Goal: Information Seeking & Learning: Check status

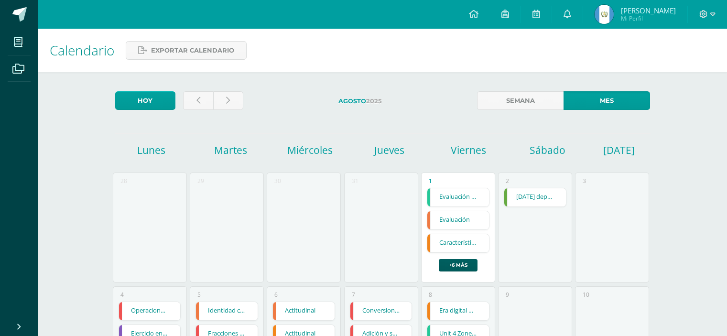
scroll to position [424, 0]
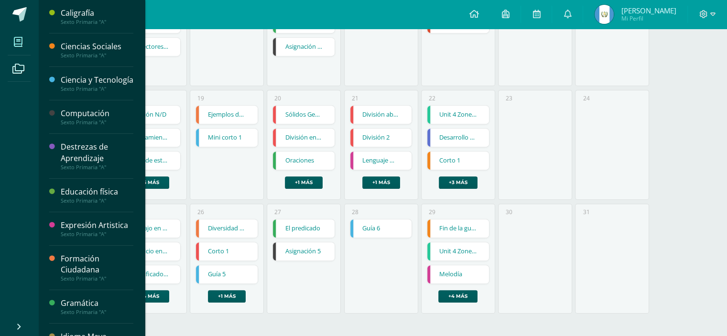
click at [22, 42] on icon at bounding box center [18, 42] width 9 height 10
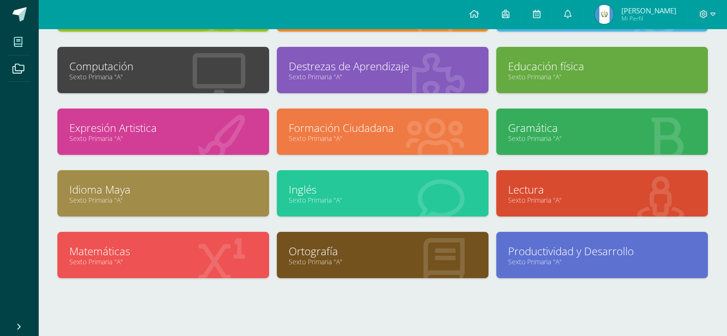
scroll to position [121, 0]
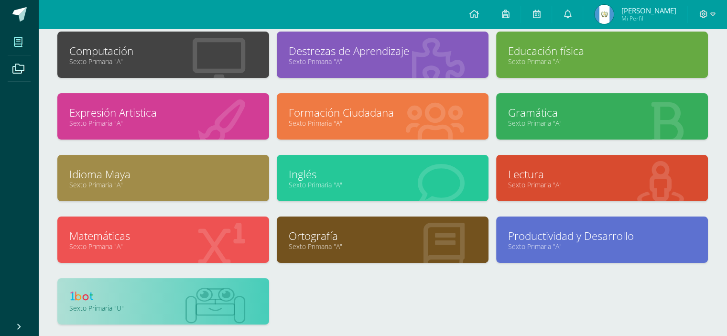
click at [367, 245] on link "Sexto Primaria "A"" at bounding box center [383, 246] width 188 height 9
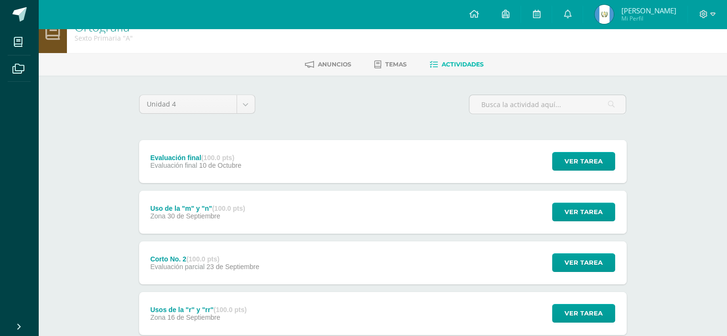
scroll to position [19, 0]
click at [384, 57] on link "Temas" at bounding box center [390, 64] width 33 height 15
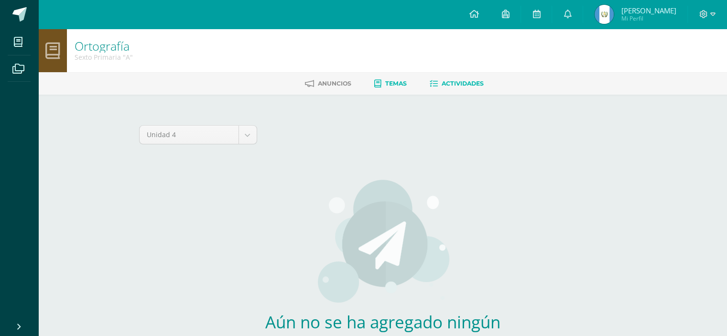
click at [459, 77] on link "Actividades" at bounding box center [457, 83] width 54 height 15
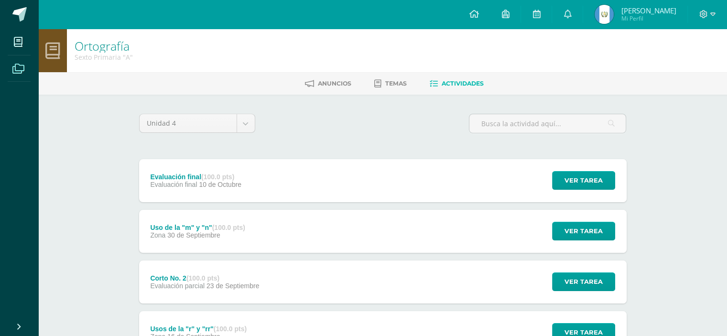
click at [24, 66] on icon at bounding box center [18, 69] width 12 height 10
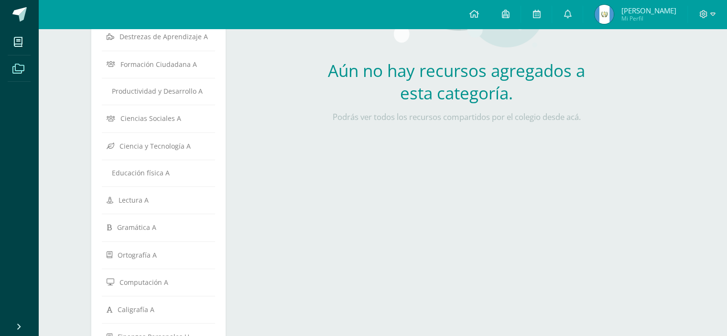
scroll to position [220, 0]
click at [139, 246] on link "Ortografía A" at bounding box center [159, 254] width 104 height 17
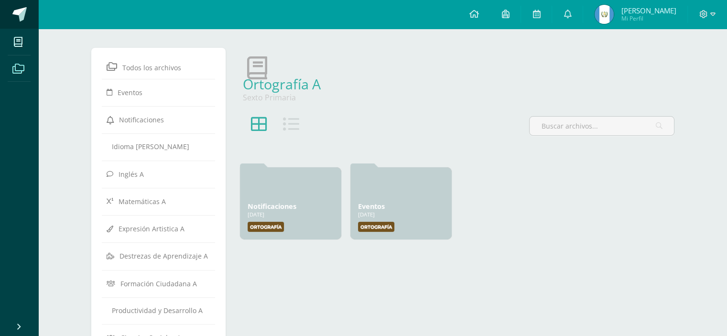
click at [21, 14] on span at bounding box center [19, 14] width 14 height 14
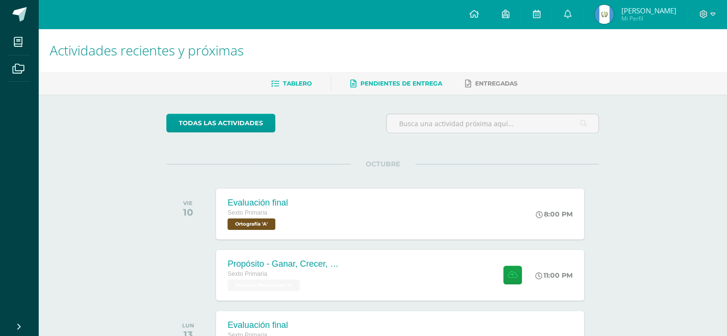
click at [416, 87] on link "Pendientes de entrega" at bounding box center [397, 83] width 92 height 15
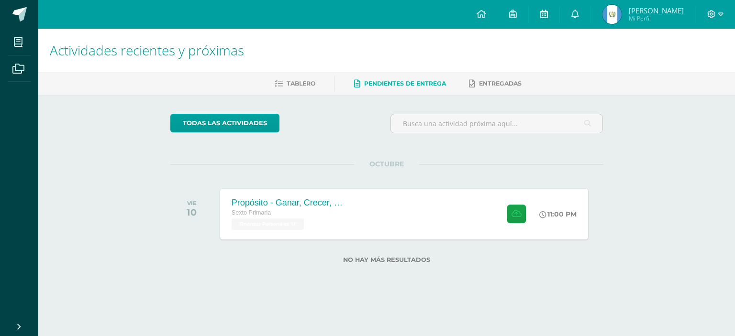
click at [548, 10] on icon at bounding box center [544, 14] width 8 height 9
click at [516, 18] on icon at bounding box center [513, 14] width 8 height 9
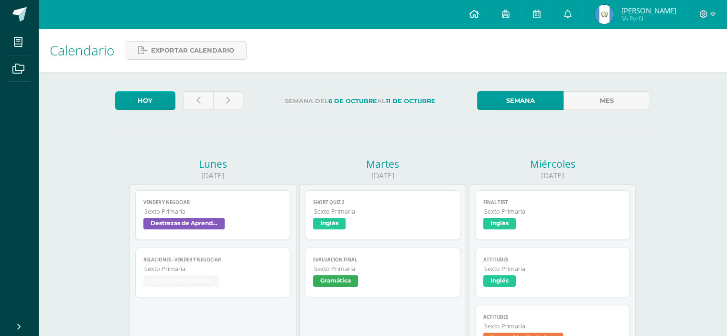
click at [479, 14] on icon at bounding box center [474, 14] width 10 height 9
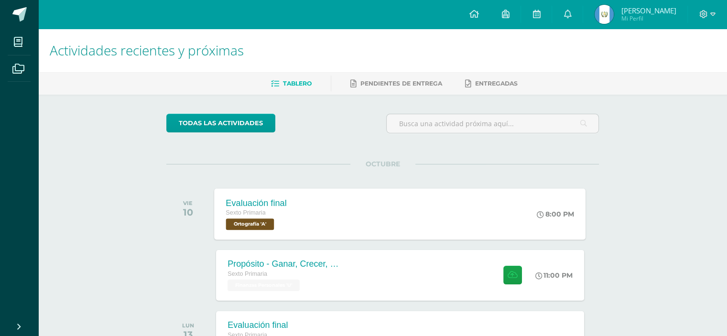
click at [259, 228] on span "Ortografía 'A'" at bounding box center [250, 224] width 48 height 11
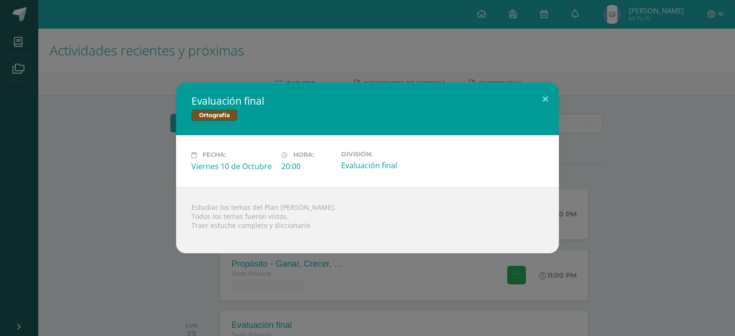
click at [212, 88] on div "Evaluación final Ortografía" at bounding box center [367, 109] width 383 height 53
click at [59, 53] on div "Evaluación final Ortografía Fecha: Viernes 10 de Octubre Hora: 20:00 División:" at bounding box center [367, 168] width 735 height 336
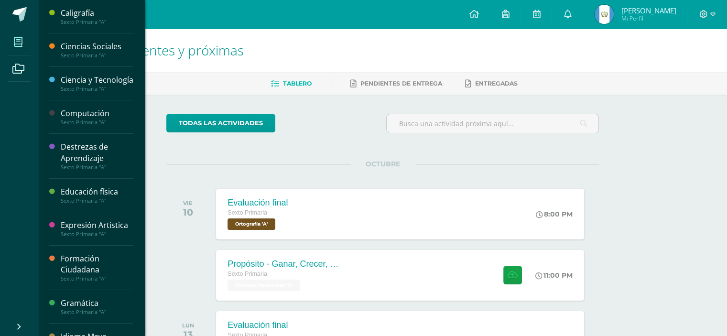
click at [20, 44] on icon at bounding box center [18, 42] width 9 height 10
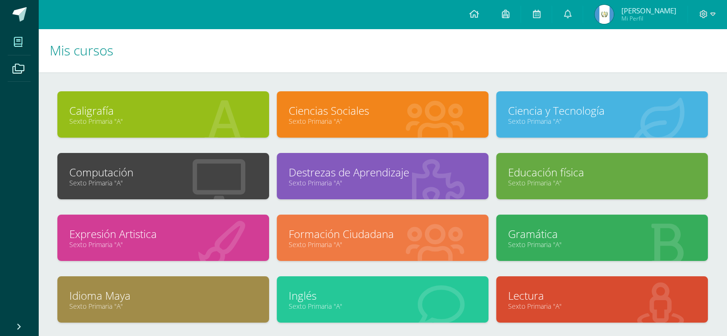
click at [395, 72] on div "Caligrafía Sexto Primaria "A" Ciencias Sociales Sexto Primaria "A"" at bounding box center [382, 266] width 689 height 388
click at [543, 11] on link at bounding box center [536, 14] width 31 height 29
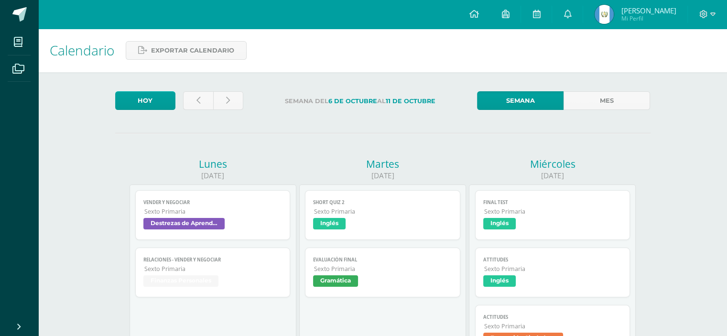
click at [647, 22] on span "Mi Perfil" at bounding box center [648, 18] width 55 height 8
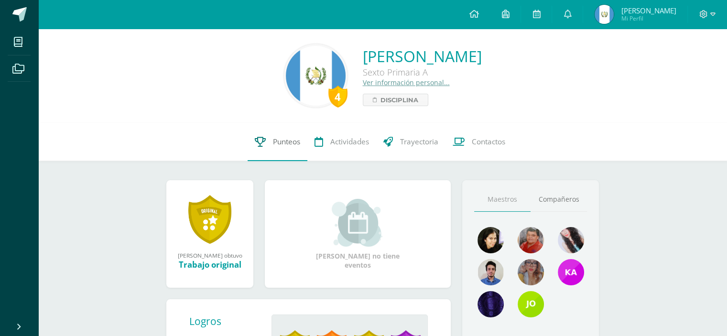
click at [282, 145] on span "Punteos" at bounding box center [286, 142] width 27 height 10
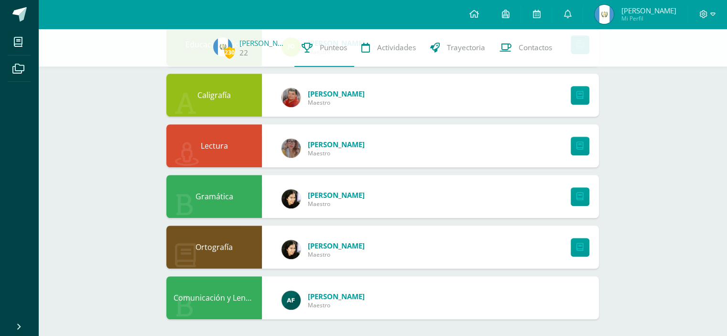
scroll to position [636, 0]
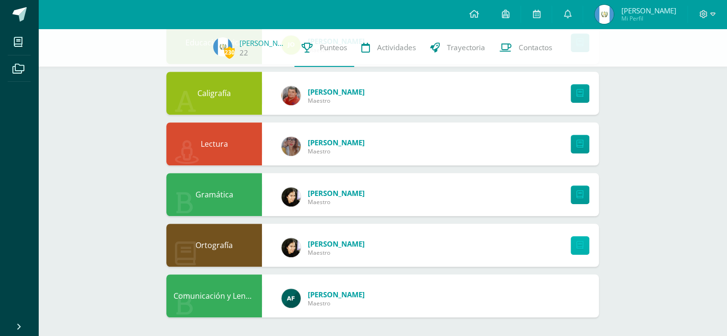
click at [571, 252] on link at bounding box center [580, 245] width 19 height 19
click at [650, 19] on span "Mi Perfil" at bounding box center [648, 18] width 55 height 8
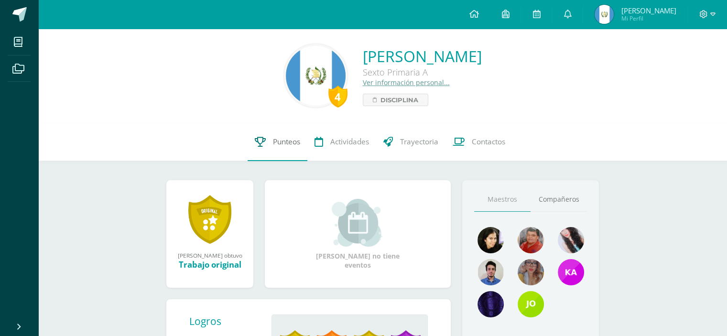
click at [282, 140] on span "Punteos" at bounding box center [286, 142] width 27 height 10
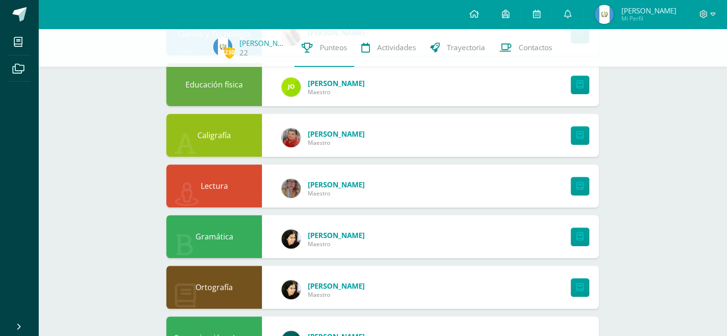
scroll to position [636, 0]
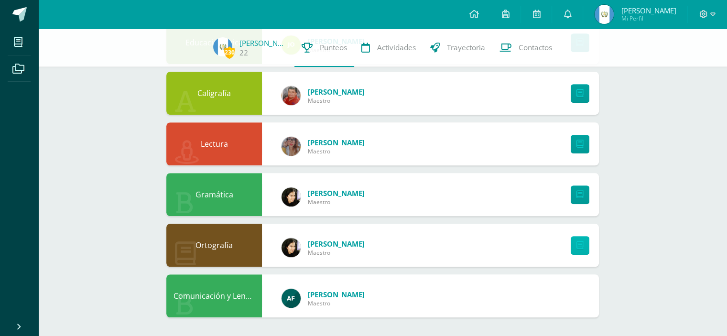
click at [585, 240] on link at bounding box center [580, 245] width 19 height 19
click at [714, 13] on icon at bounding box center [713, 13] width 5 height 3
click at [670, 65] on span "Cerrar sesión" at bounding box center [683, 65] width 43 height 9
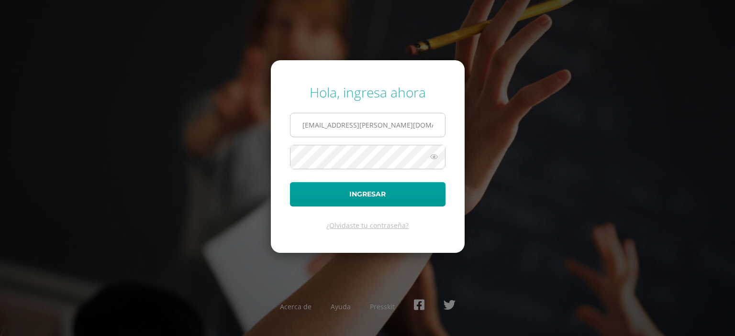
click at [365, 132] on input "22@fatima.edoo.gt" at bounding box center [367, 124] width 154 height 23
type input "23@fatima.edoo.gt"
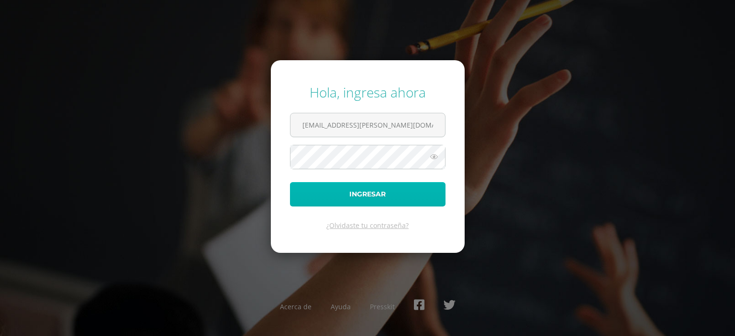
click at [329, 194] on button "Ingresar" at bounding box center [367, 194] width 155 height 24
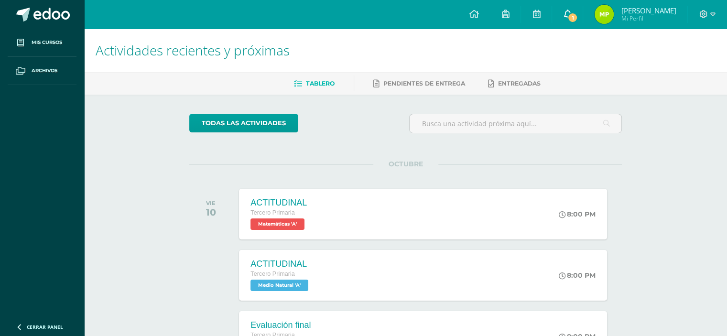
click at [572, 7] on link "1" at bounding box center [567, 14] width 31 height 29
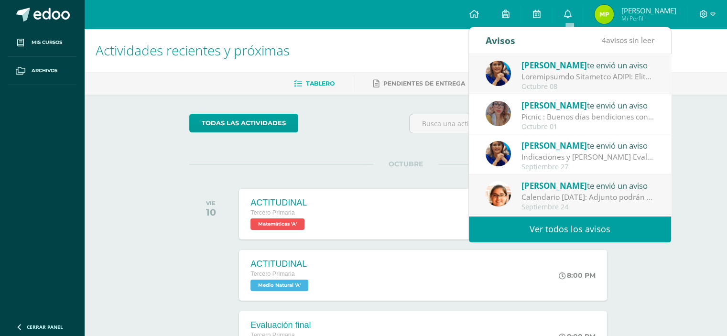
click at [334, 116] on div "todas las Actividades" at bounding box center [278, 127] width 184 height 27
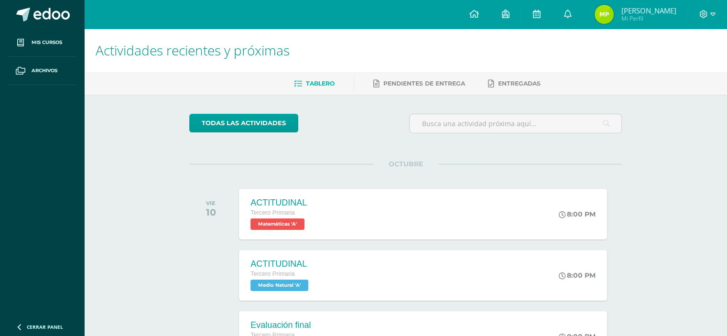
click at [626, 18] on span "Mi Perfil" at bounding box center [648, 18] width 55 height 8
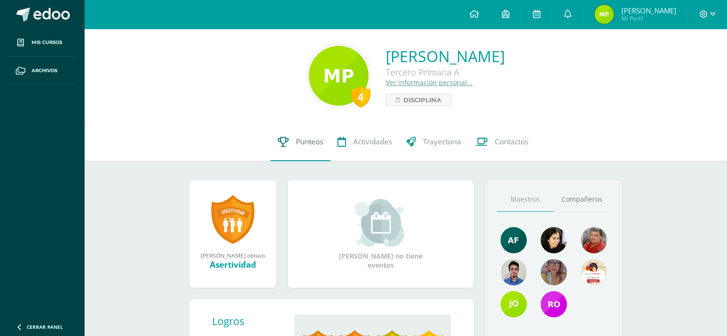
click at [310, 141] on span "Punteos" at bounding box center [309, 142] width 27 height 10
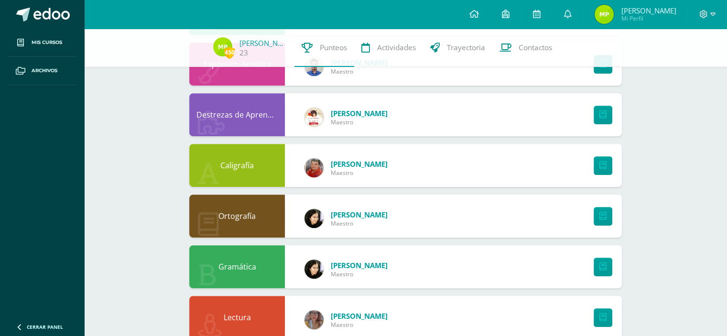
scroll to position [515, 0]
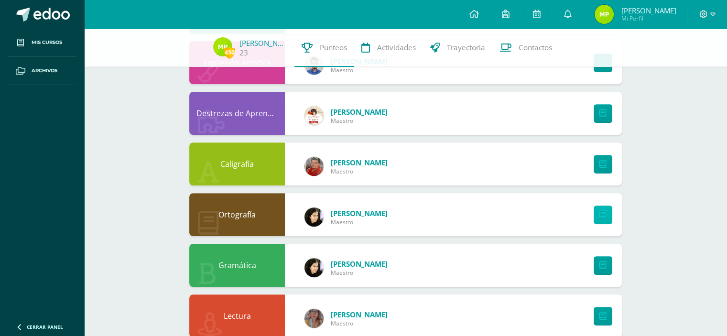
click at [611, 211] on link at bounding box center [603, 215] width 19 height 19
